Goal: Task Accomplishment & Management: Manage account settings

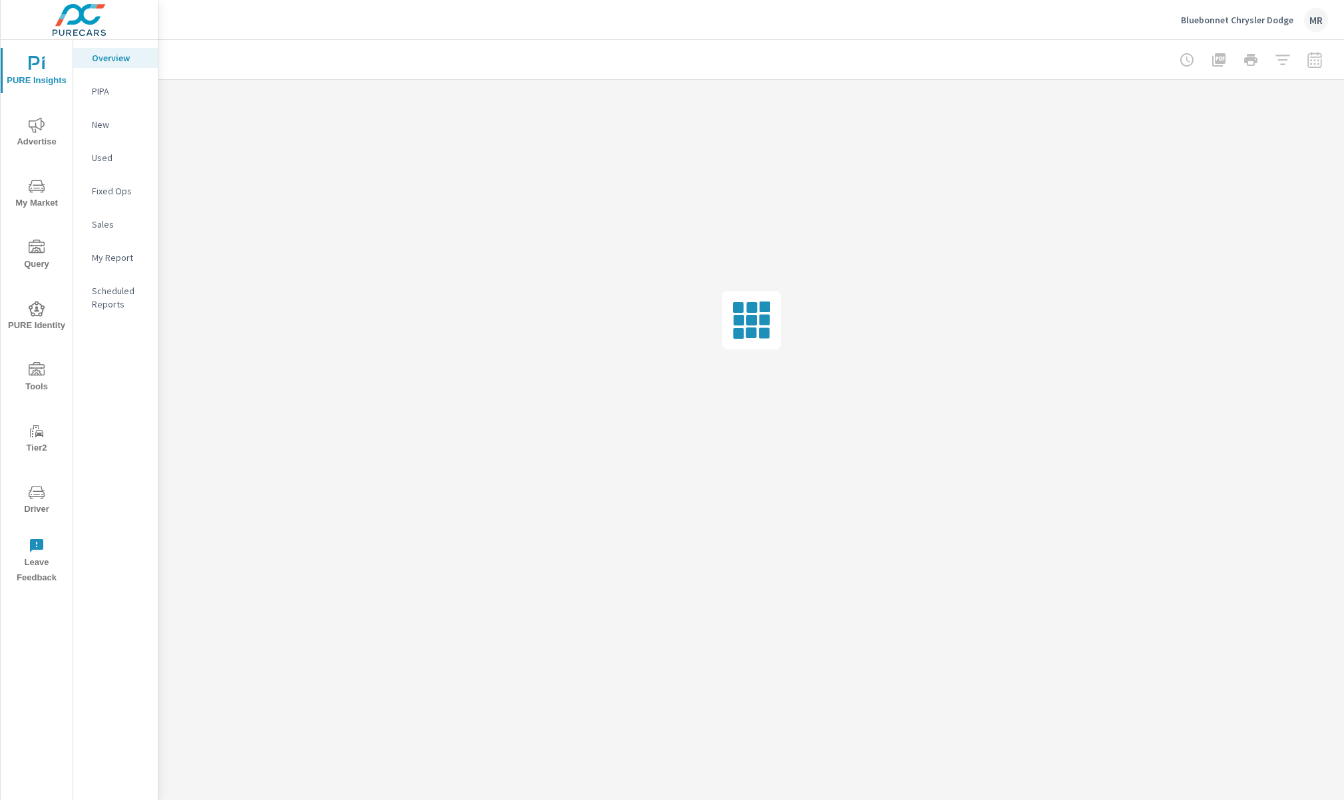
click at [34, 309] on icon "nav menu" at bounding box center [37, 309] width 16 height 16
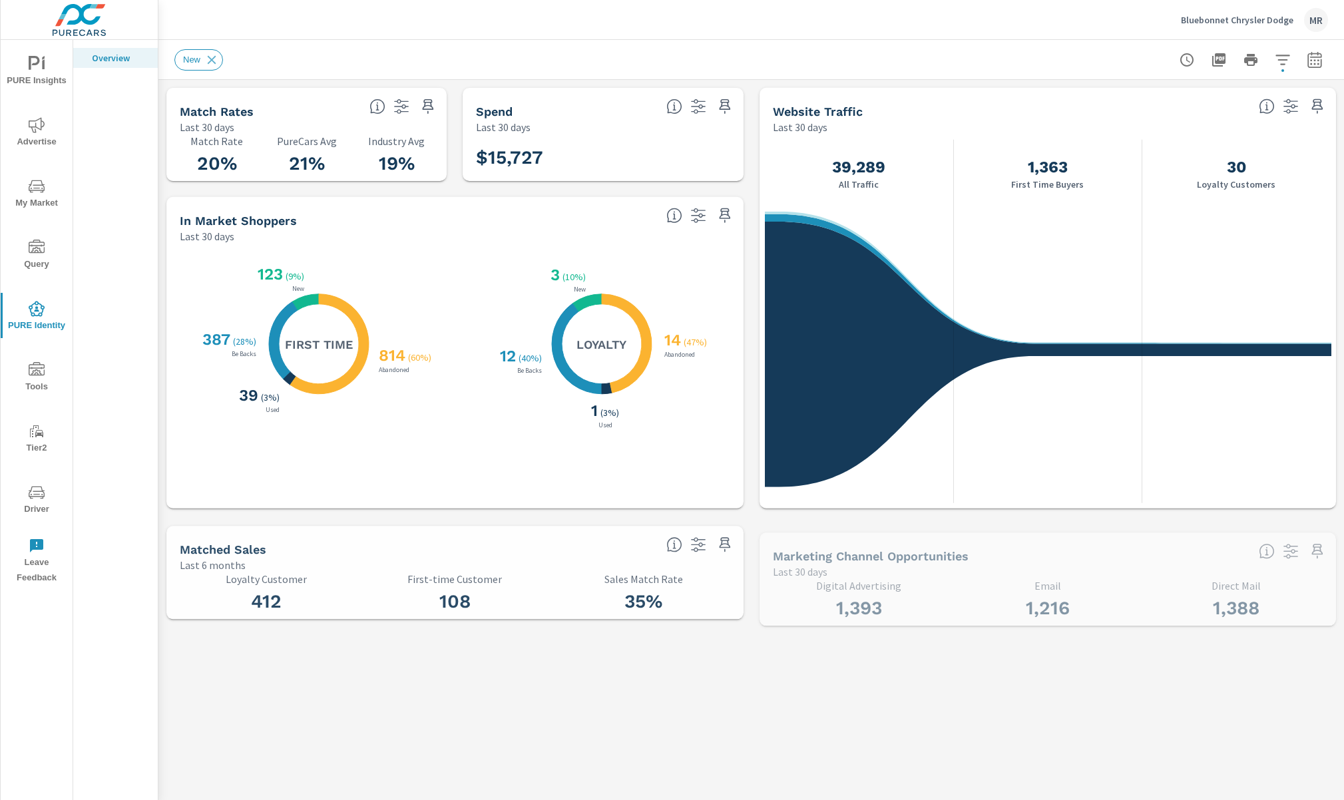
scroll to position [150, 0]
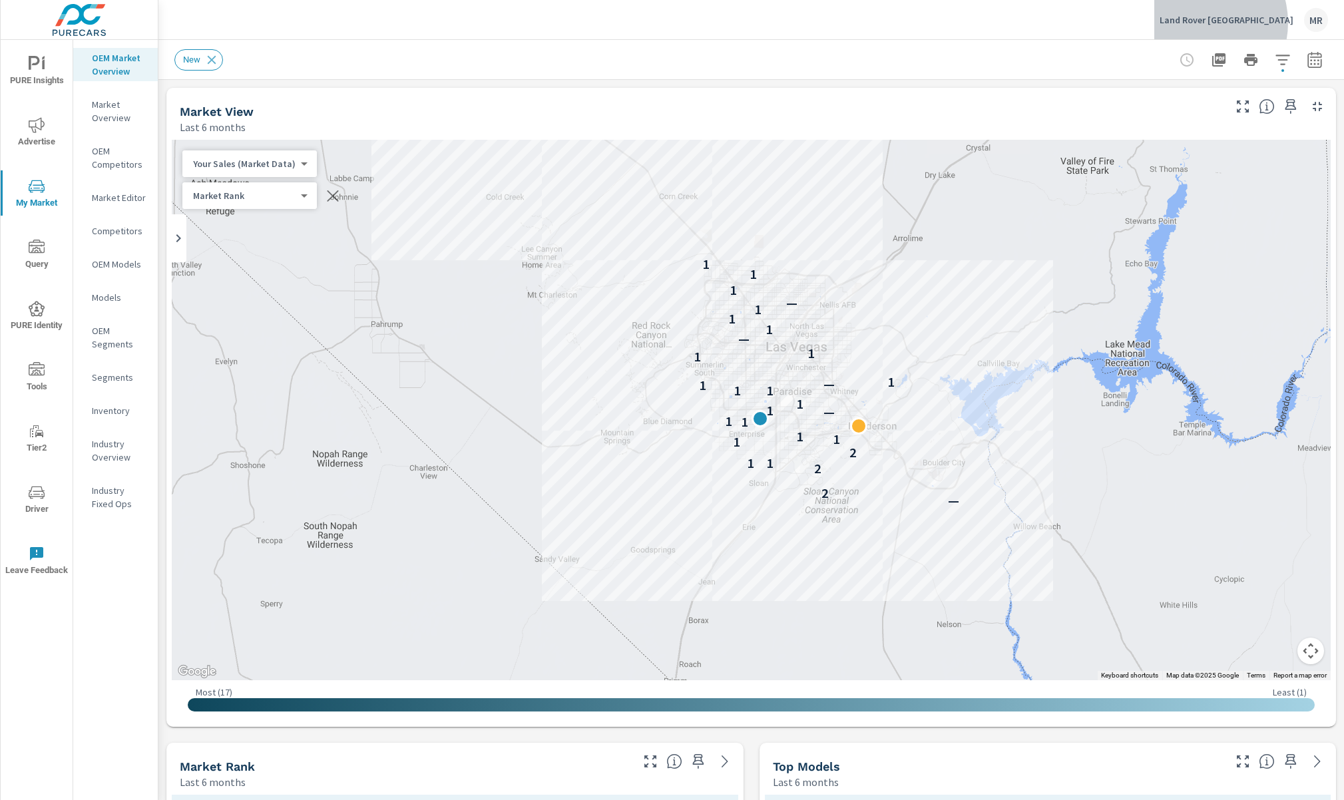
click at [1244, 23] on p "Land Rover Las Vegas" at bounding box center [1227, 20] width 134 height 12
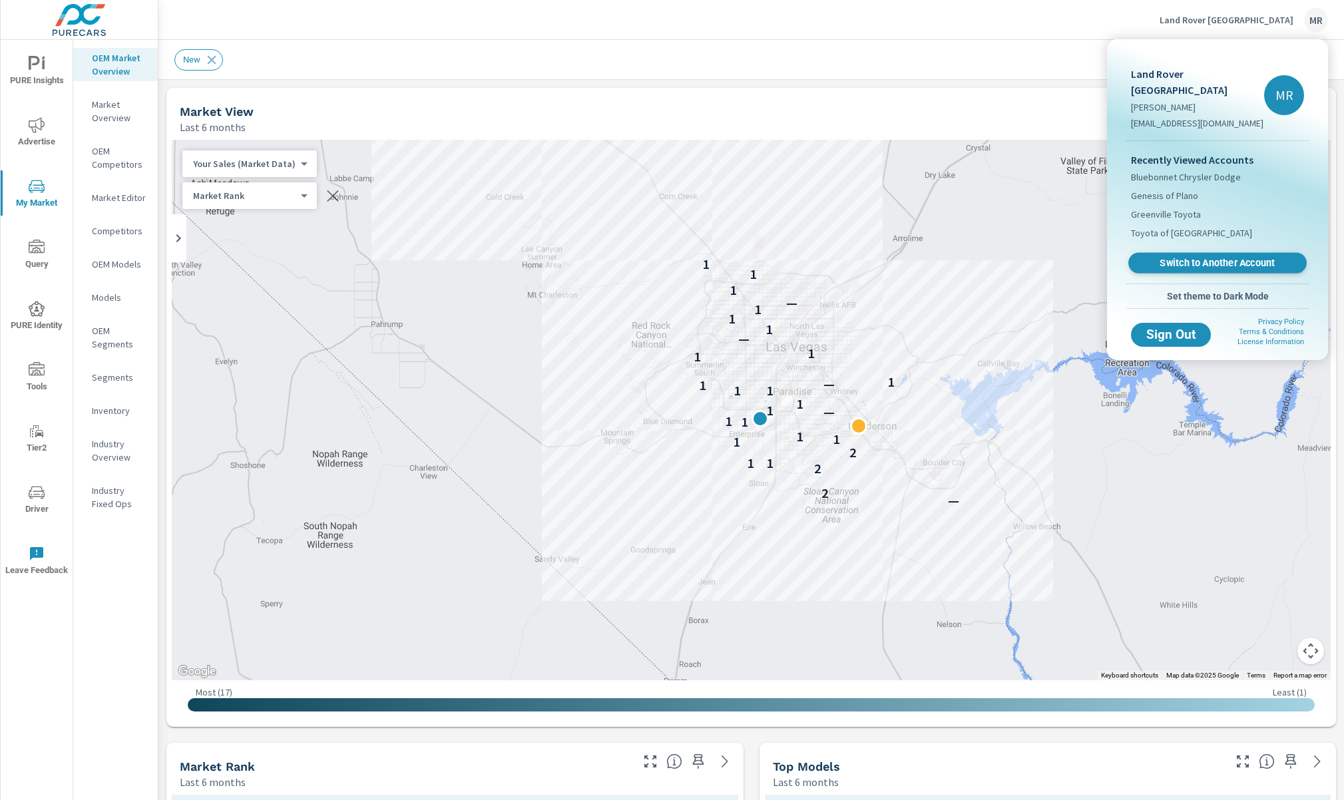
click at [1173, 257] on span "Switch to Another Account" at bounding box center [1217, 263] width 163 height 13
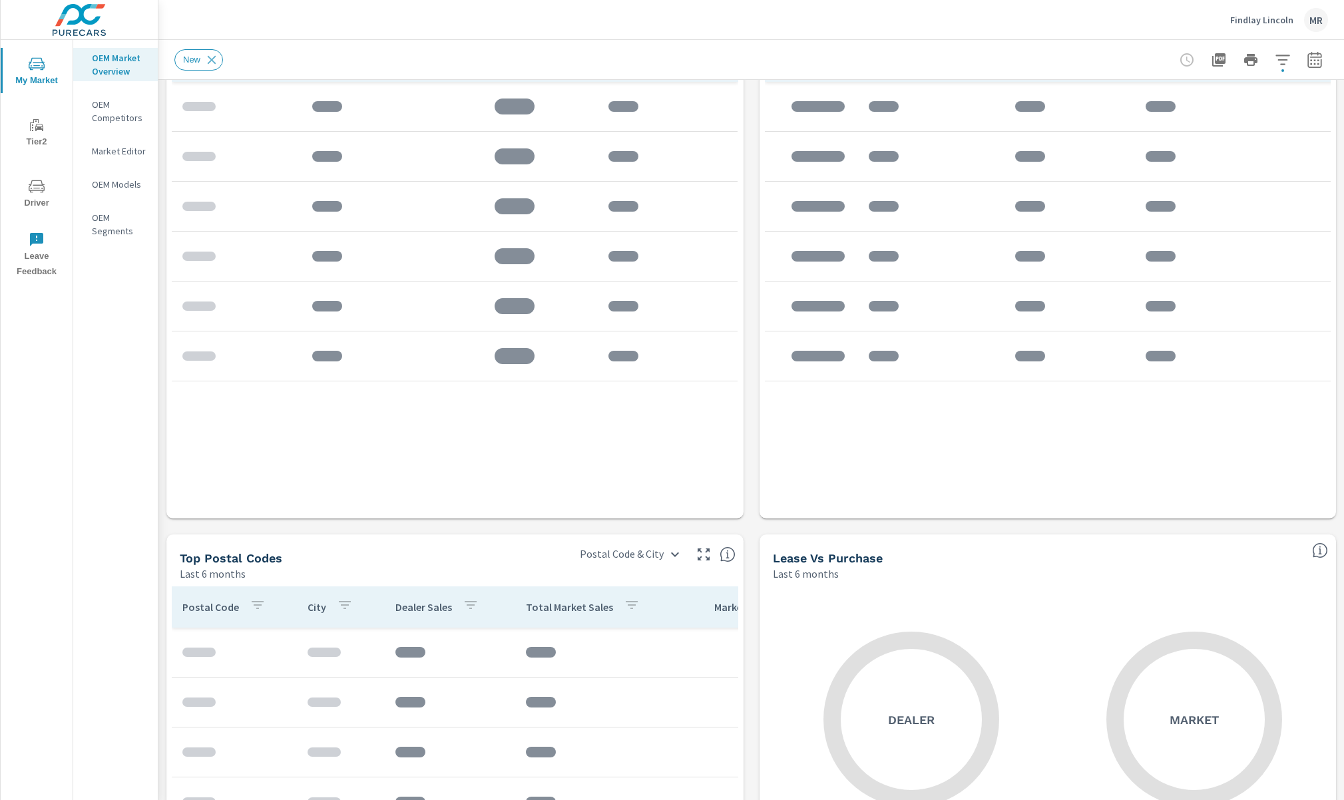
scroll to position [1027, 0]
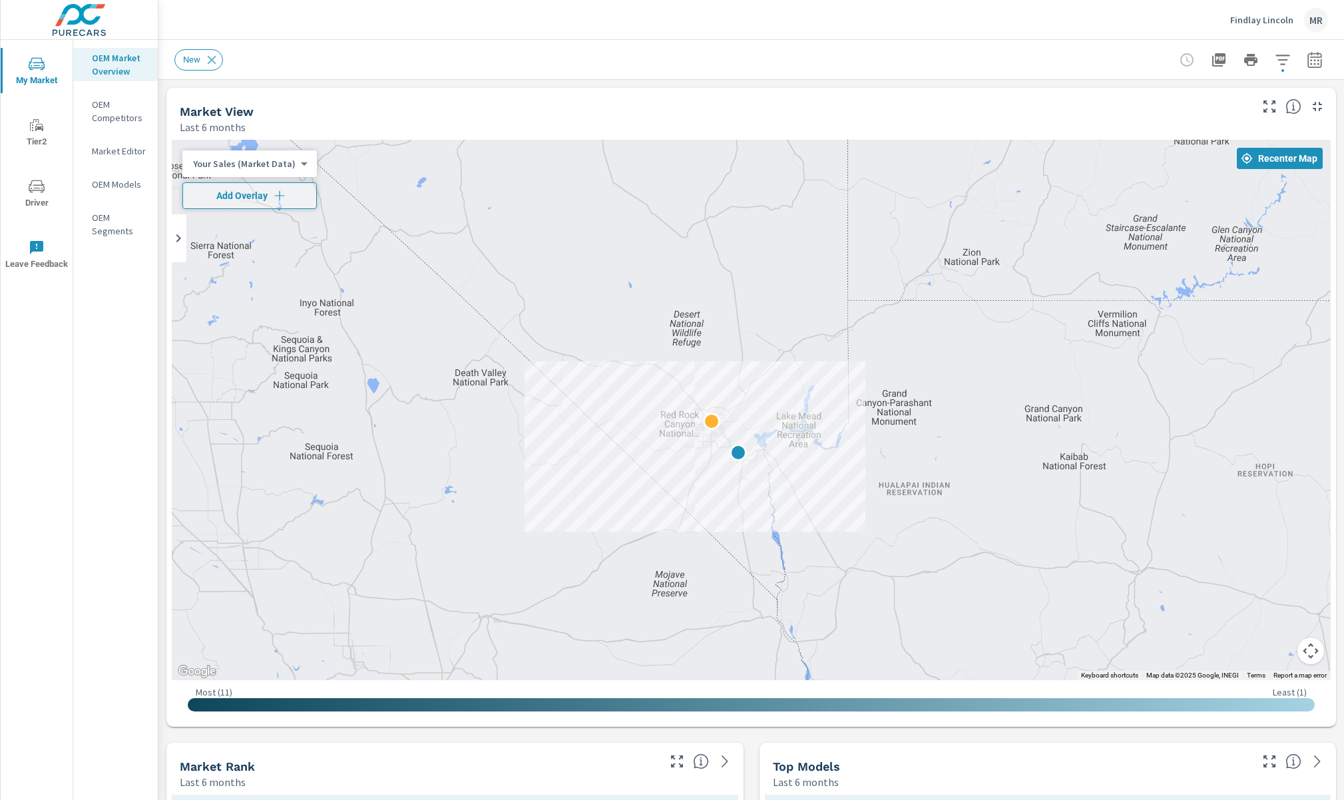
drag, startPoint x: 577, startPoint y: 232, endPoint x: 761, endPoint y: 549, distance: 365.8
click at [761, 549] on div at bounding box center [751, 410] width 1159 height 541
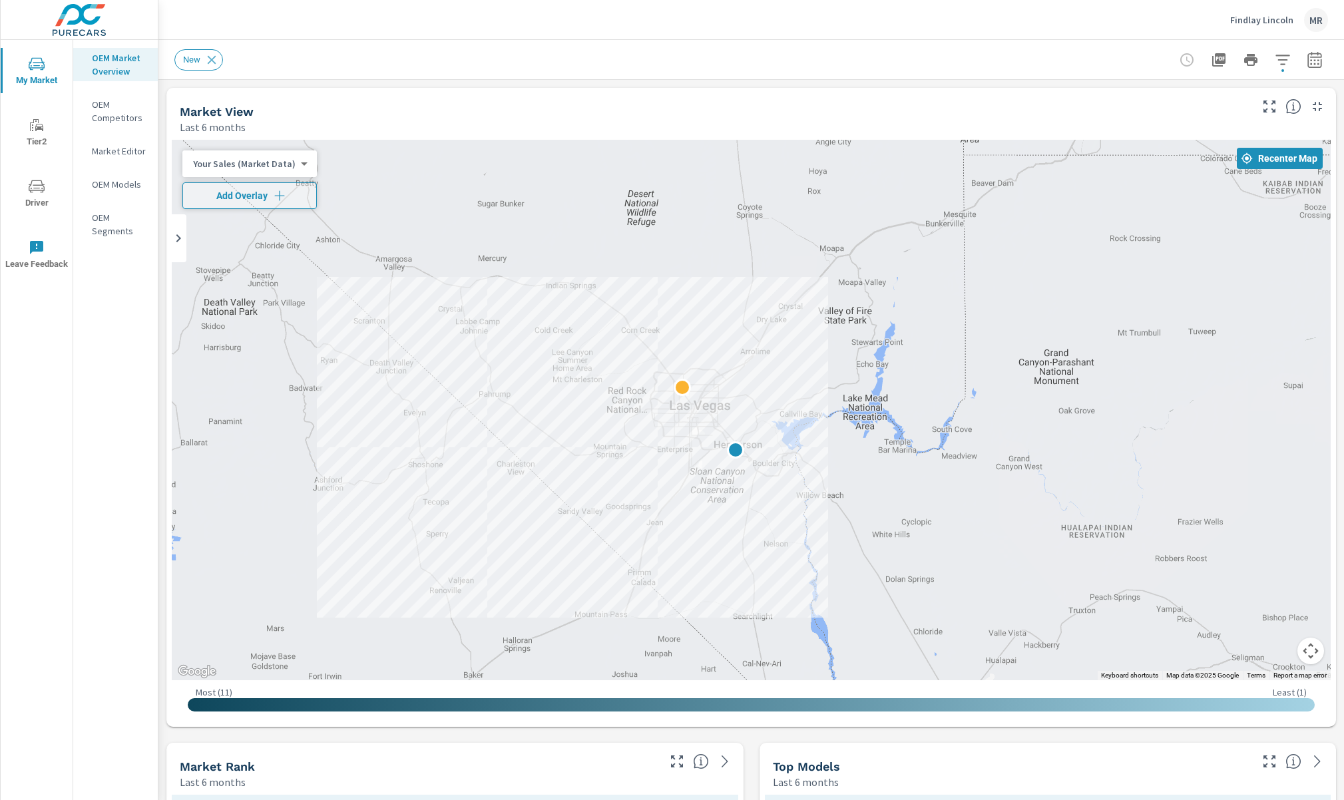
drag, startPoint x: 753, startPoint y: 487, endPoint x: 710, endPoint y: 562, distance: 86.2
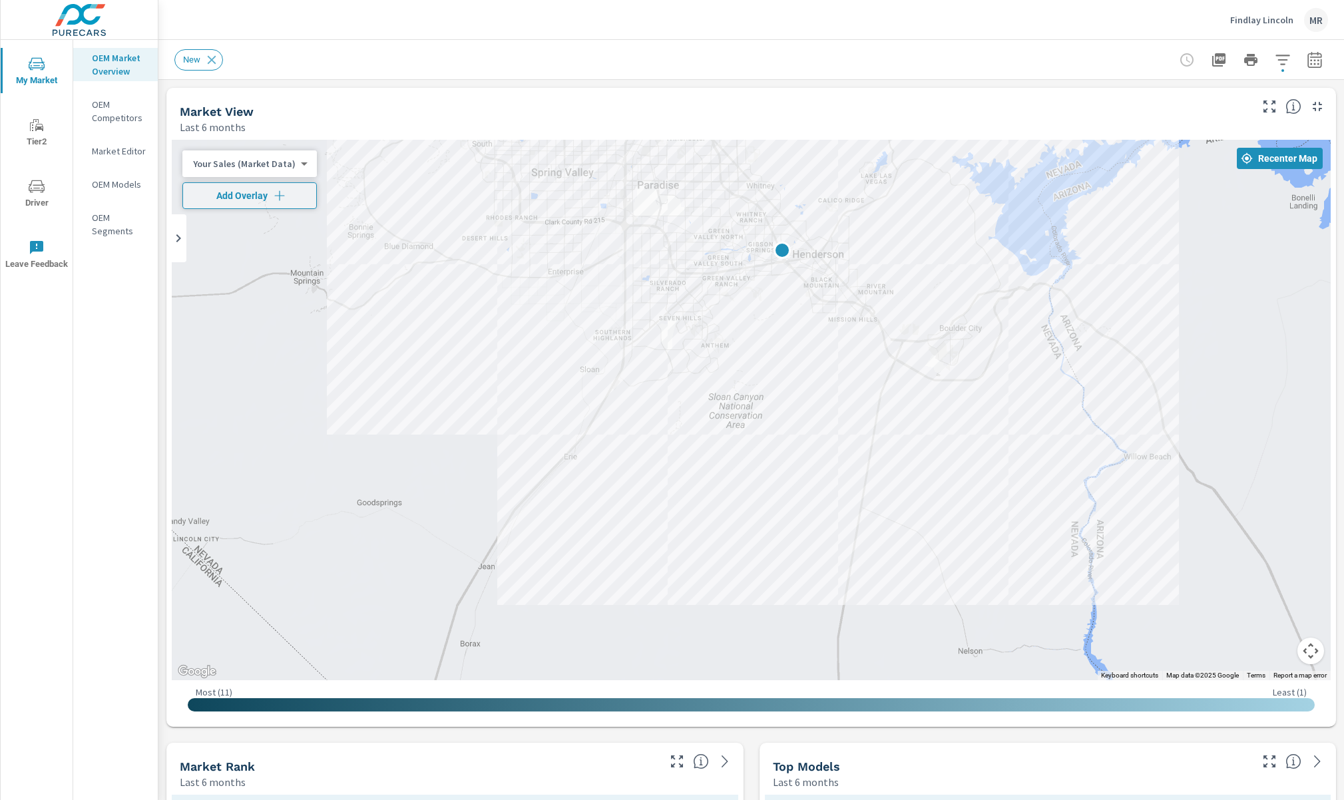
drag, startPoint x: 723, startPoint y: 440, endPoint x: 725, endPoint y: 483, distance: 42.7
click at [718, 597] on div at bounding box center [751, 410] width 1159 height 541
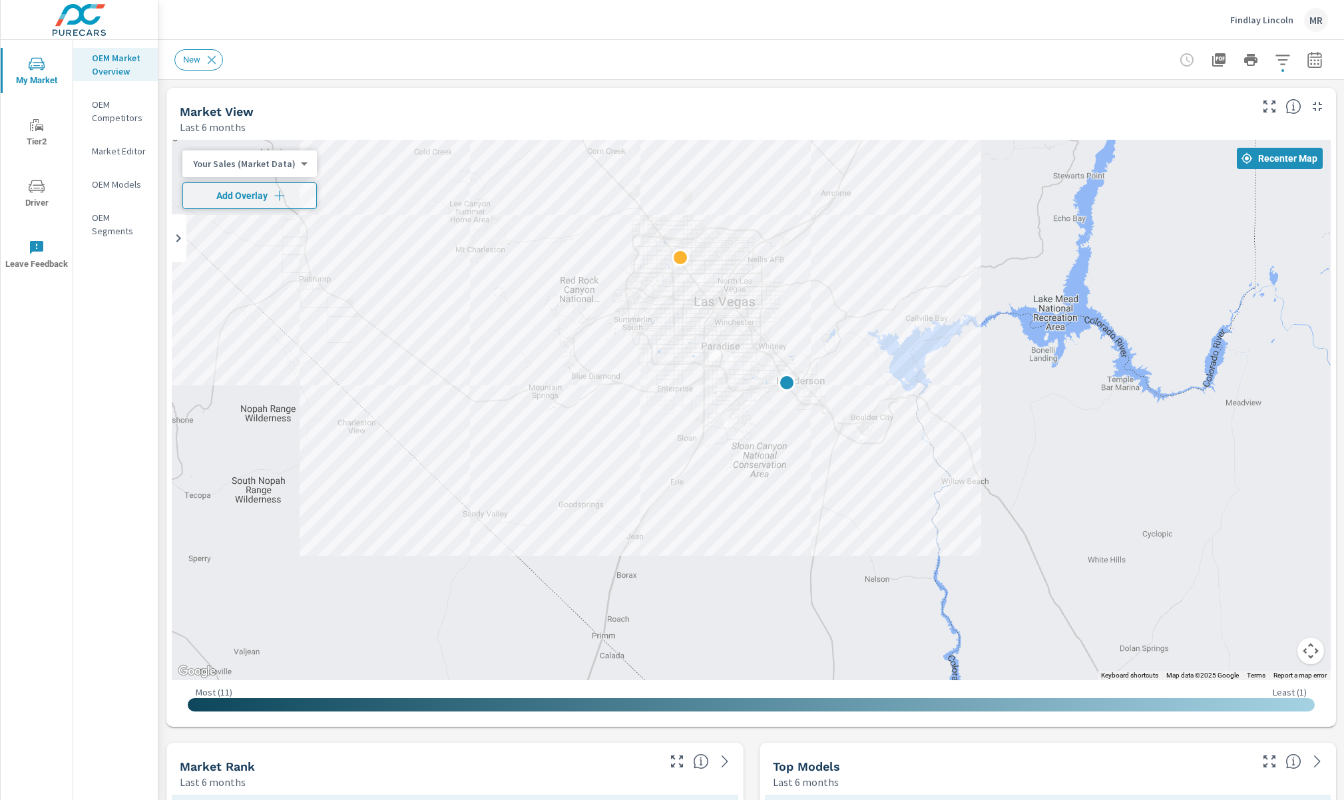
drag, startPoint x: 710, startPoint y: 332, endPoint x: 720, endPoint y: 397, distance: 65.3
click at [746, 429] on div at bounding box center [751, 410] width 1159 height 541
click at [230, 200] on span "Add Overlay" at bounding box center [249, 195] width 123 height 13
